Goal: Task Accomplishment & Management: Use online tool/utility

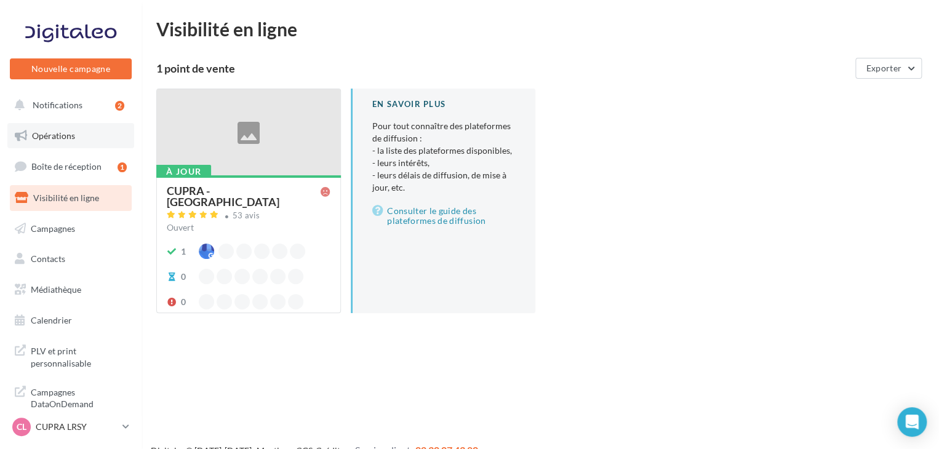
click at [79, 130] on link "Opérations" at bounding box center [70, 136] width 127 height 26
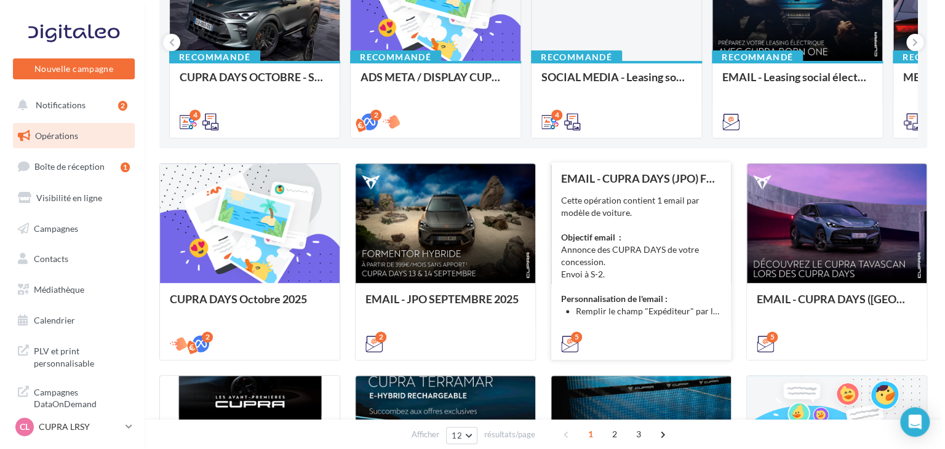
scroll to position [62, 0]
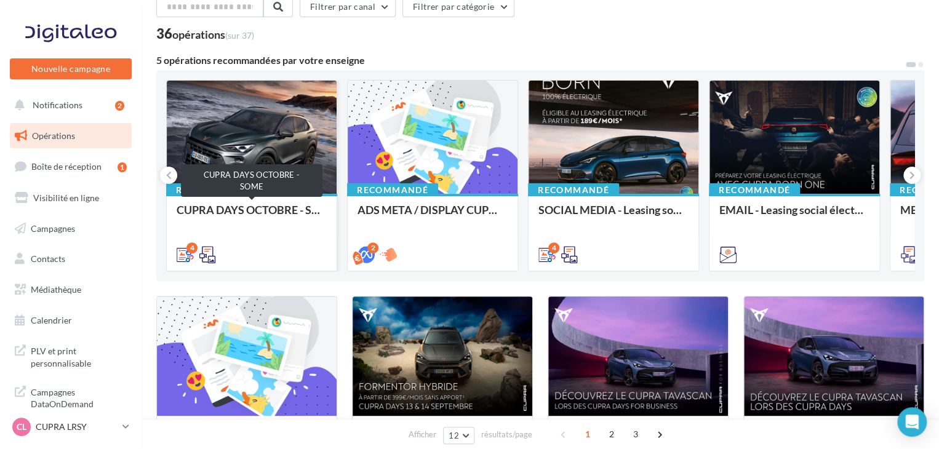
click at [292, 227] on div "CUPRA DAYS OCTOBRE - SOME" at bounding box center [252, 216] width 150 height 25
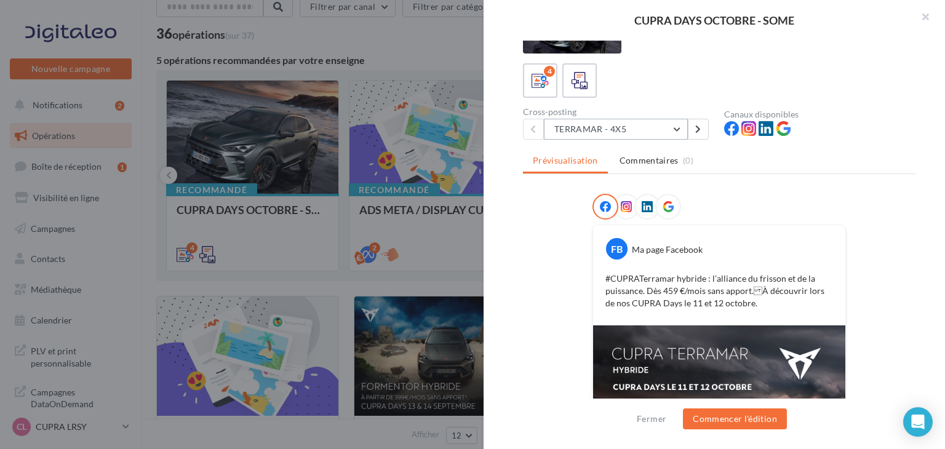
click at [642, 135] on button "TERRAMAR - 4X5" at bounding box center [616, 129] width 144 height 21
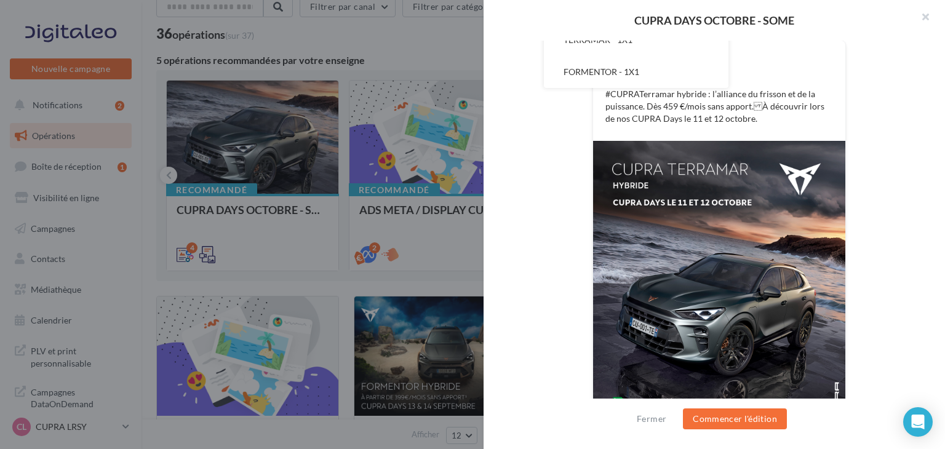
scroll to position [51, 0]
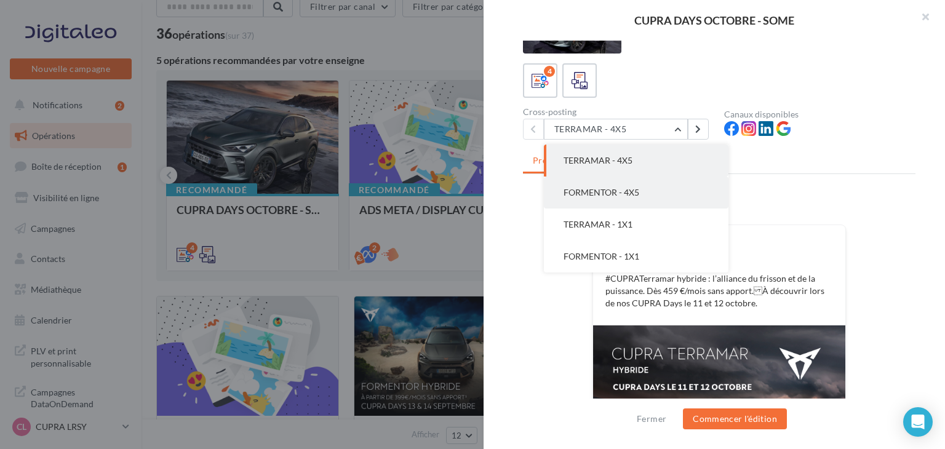
click at [635, 186] on button "FORMENTOR - 4X5" at bounding box center [636, 193] width 185 height 32
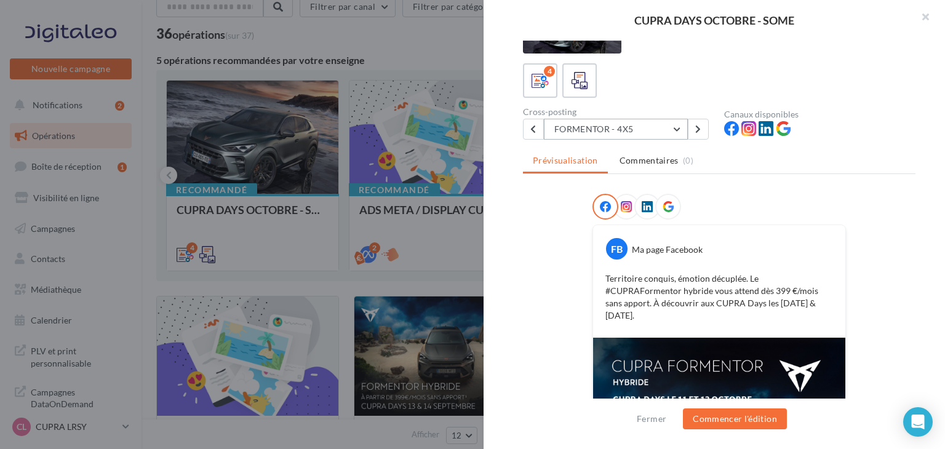
click at [650, 130] on button "FORMENTOR - 4X5" at bounding box center [616, 129] width 144 height 21
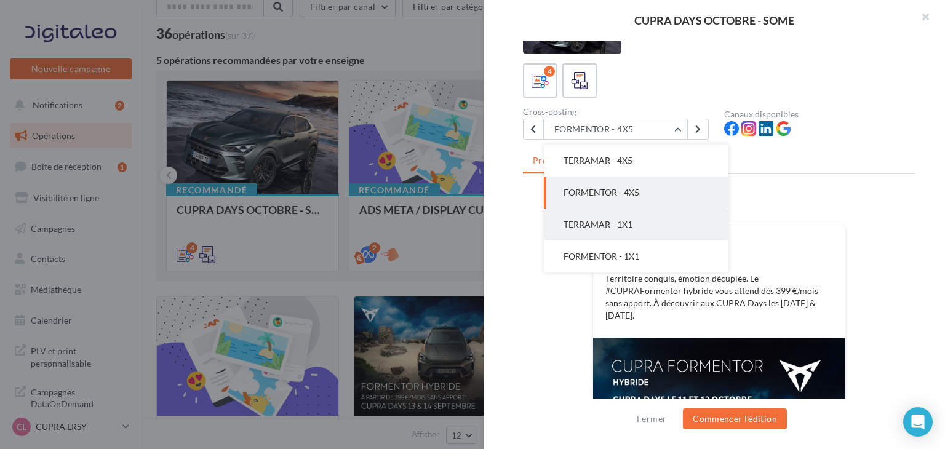
click at [632, 233] on button "TERRAMAR - 1X1" at bounding box center [636, 225] width 185 height 32
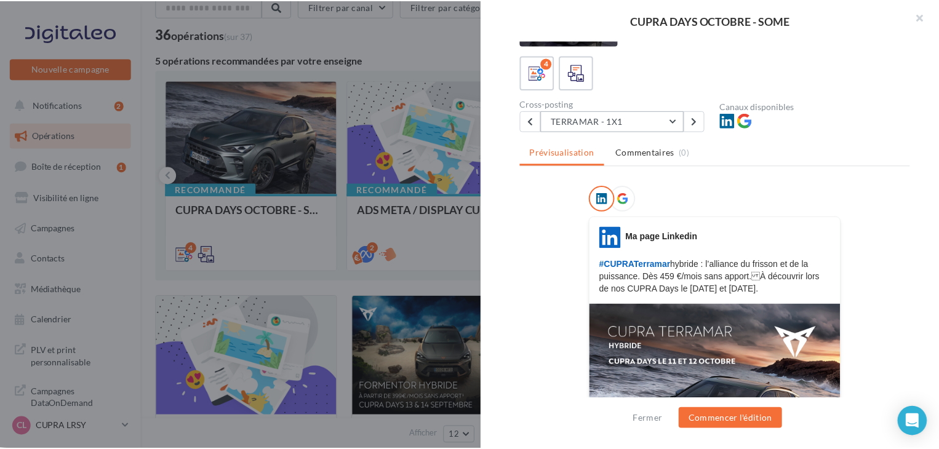
scroll to position [9, 0]
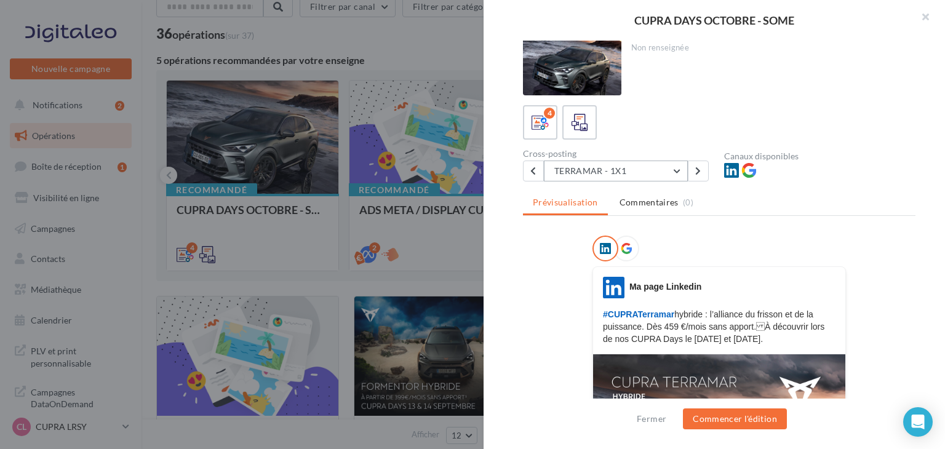
click at [624, 169] on button "TERRAMAR - 1X1" at bounding box center [616, 171] width 144 height 21
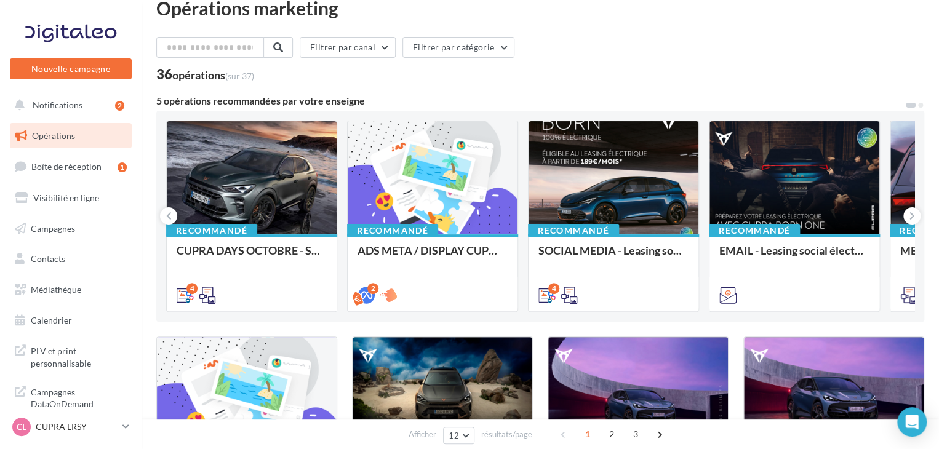
scroll to position [0, 0]
